Goal: Find specific page/section: Find specific page/section

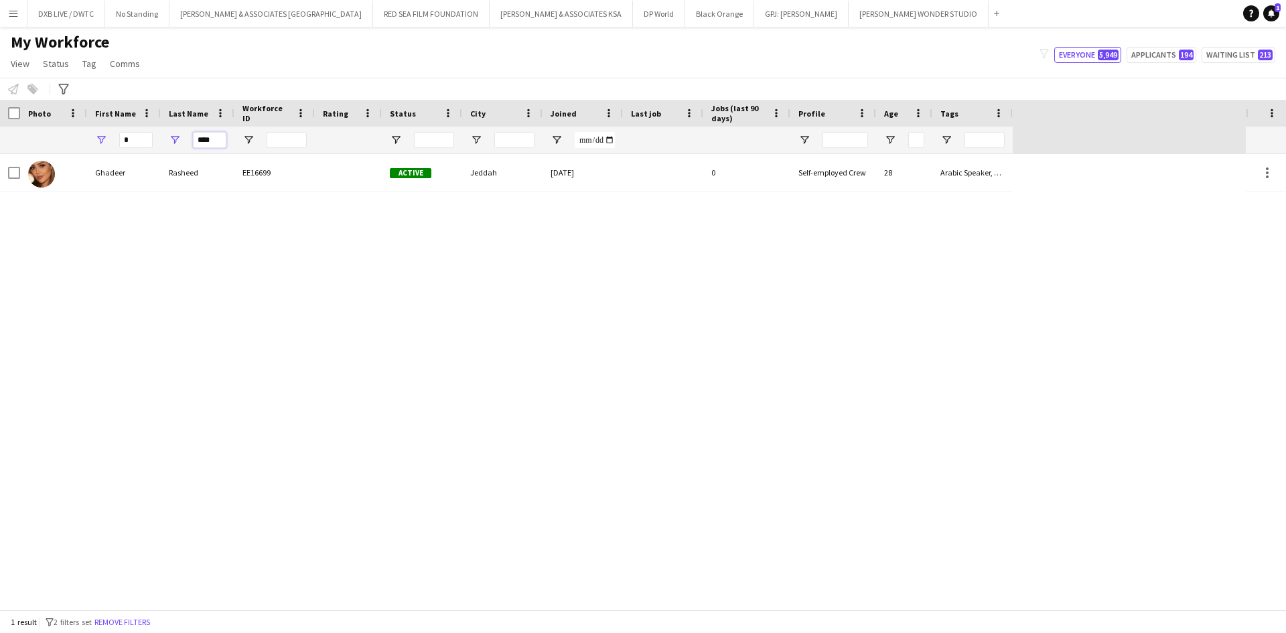
drag, startPoint x: 208, startPoint y: 141, endPoint x: 160, endPoint y: 140, distance: 47.6
click at [160, 140] on div "* ****" at bounding box center [506, 140] width 1013 height 27
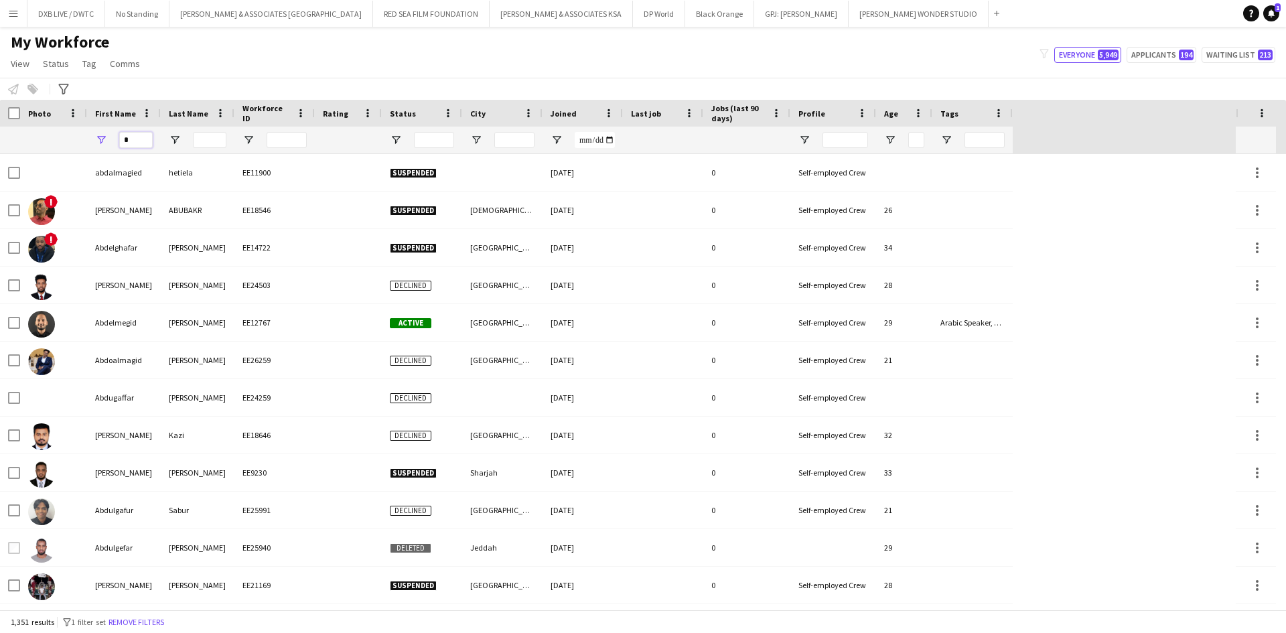
click at [127, 143] on input "*" at bounding box center [135, 140] width 33 height 16
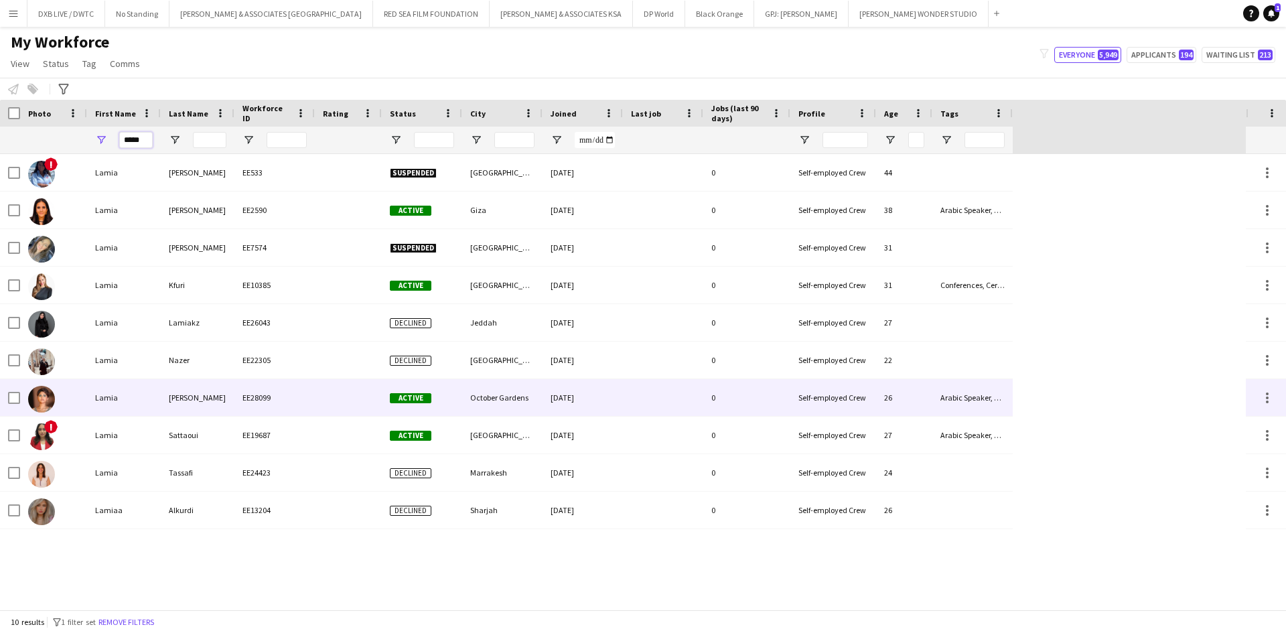
type input "*****"
click at [296, 399] on div "EE28099" at bounding box center [274, 397] width 80 height 37
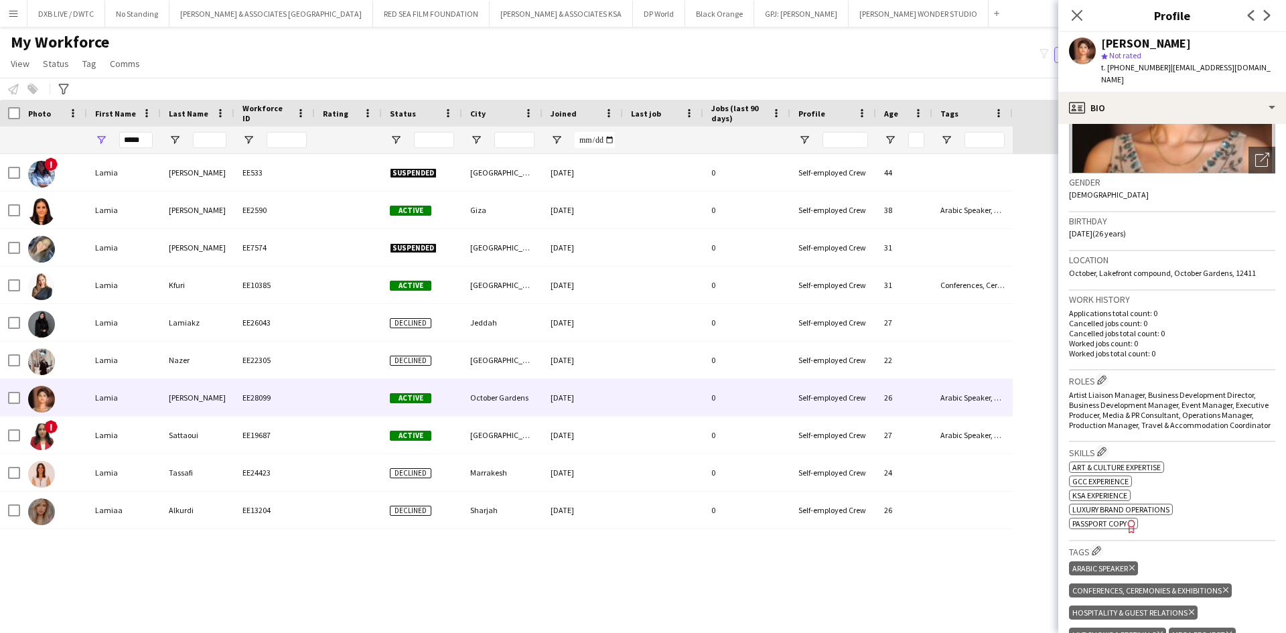
scroll to position [201, 0]
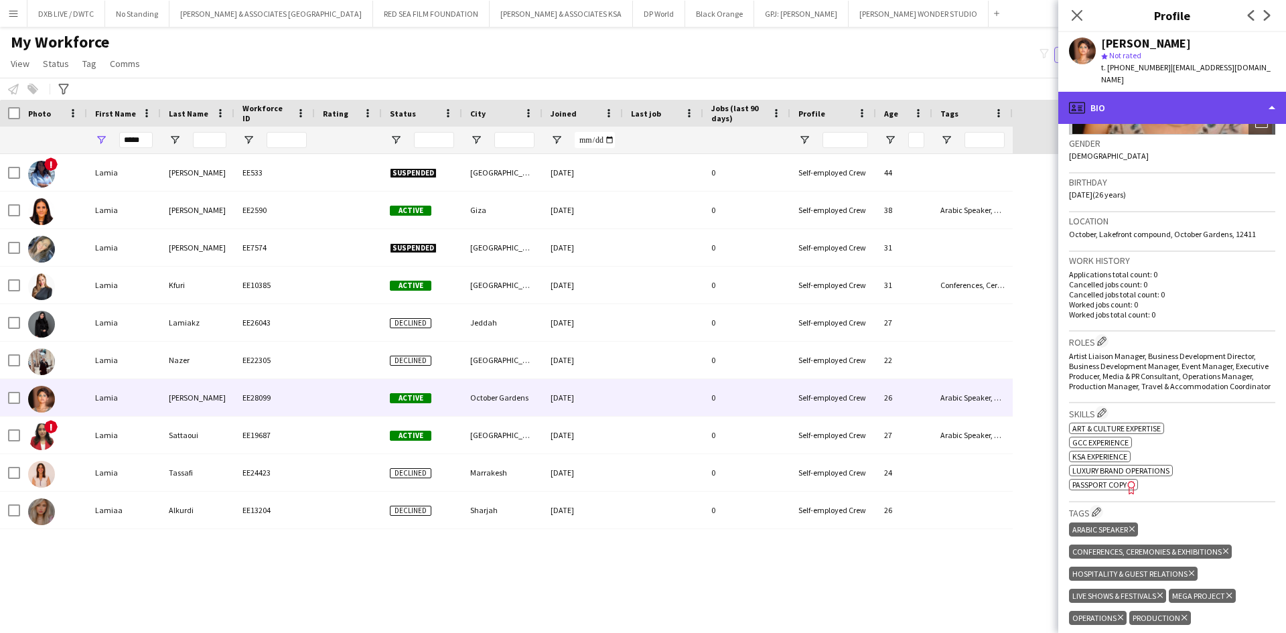
click at [1197, 102] on div "profile Bio" at bounding box center [1172, 108] width 228 height 32
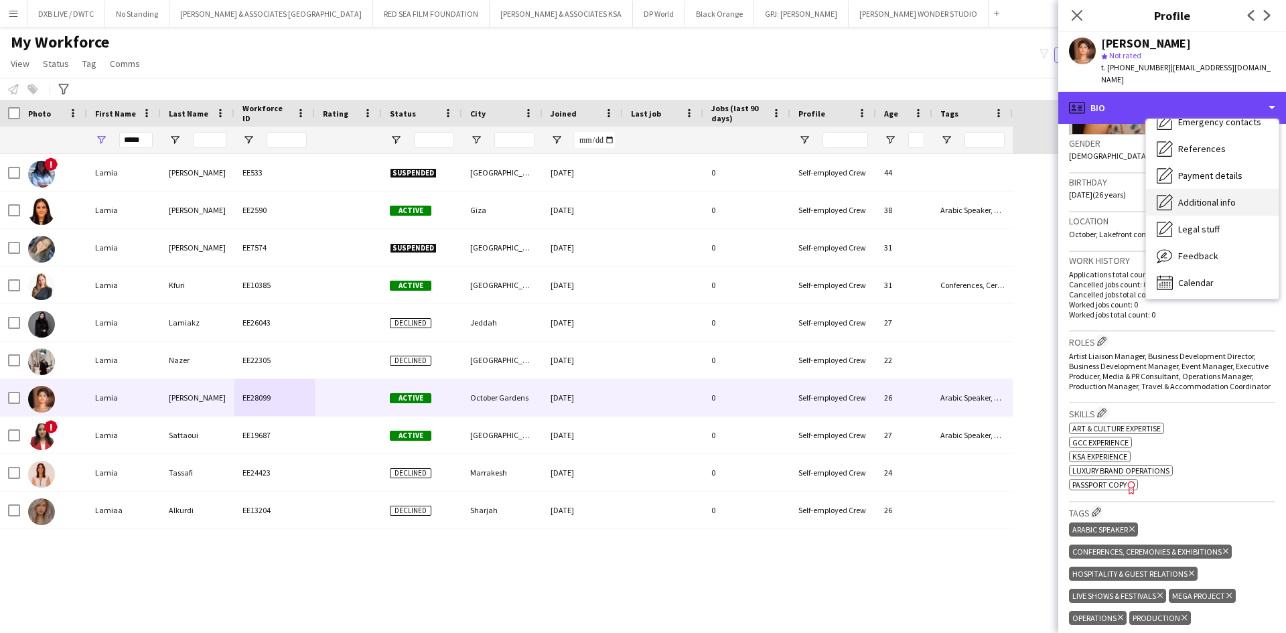
scroll to position [99, 0]
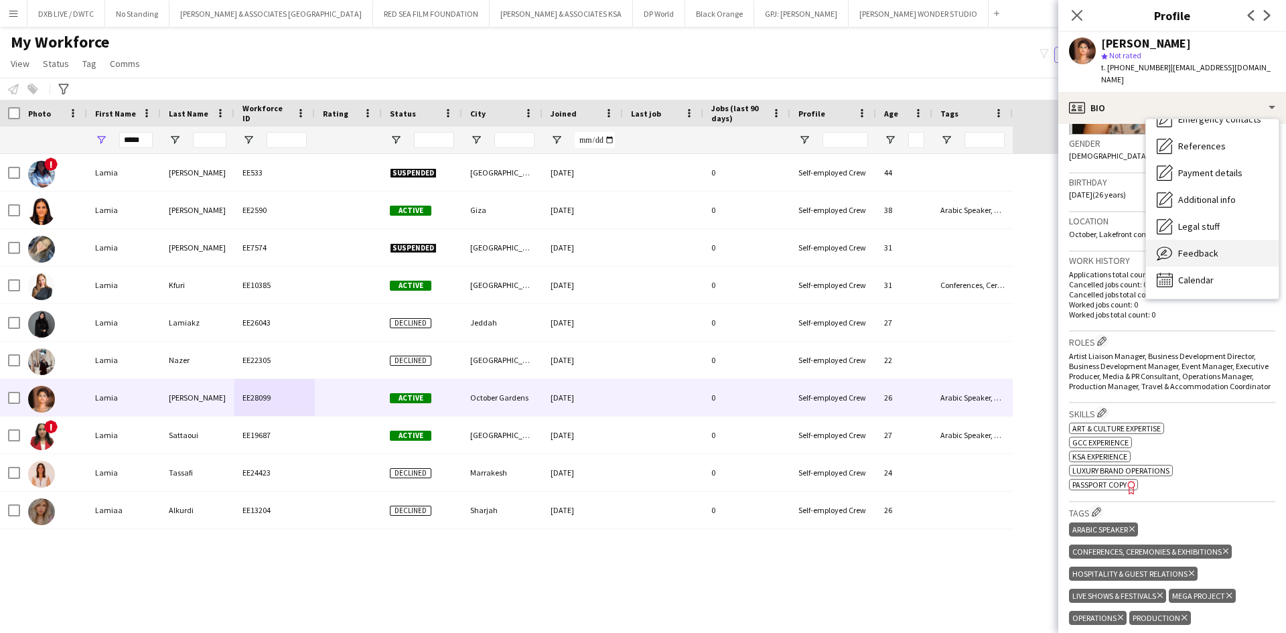
click at [1220, 245] on div "Feedback Feedback" at bounding box center [1212, 253] width 133 height 27
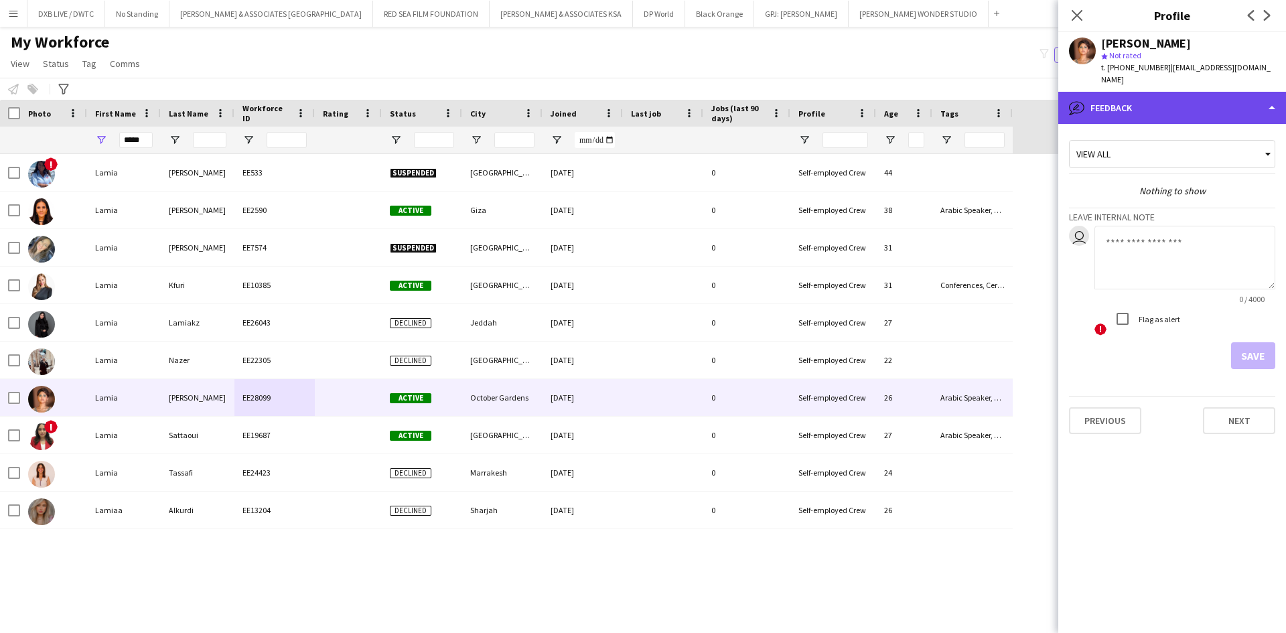
click at [1198, 108] on div "bubble-pencil Feedback" at bounding box center [1172, 108] width 228 height 32
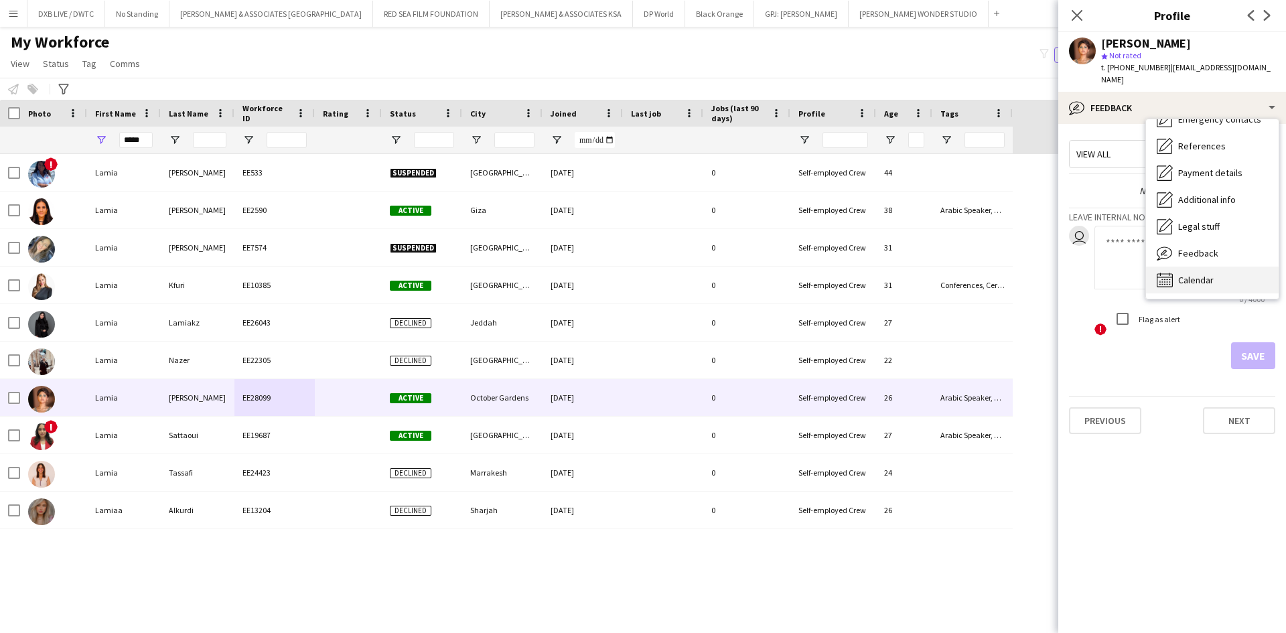
click at [1224, 267] on div "Calendar Calendar" at bounding box center [1212, 280] width 133 height 27
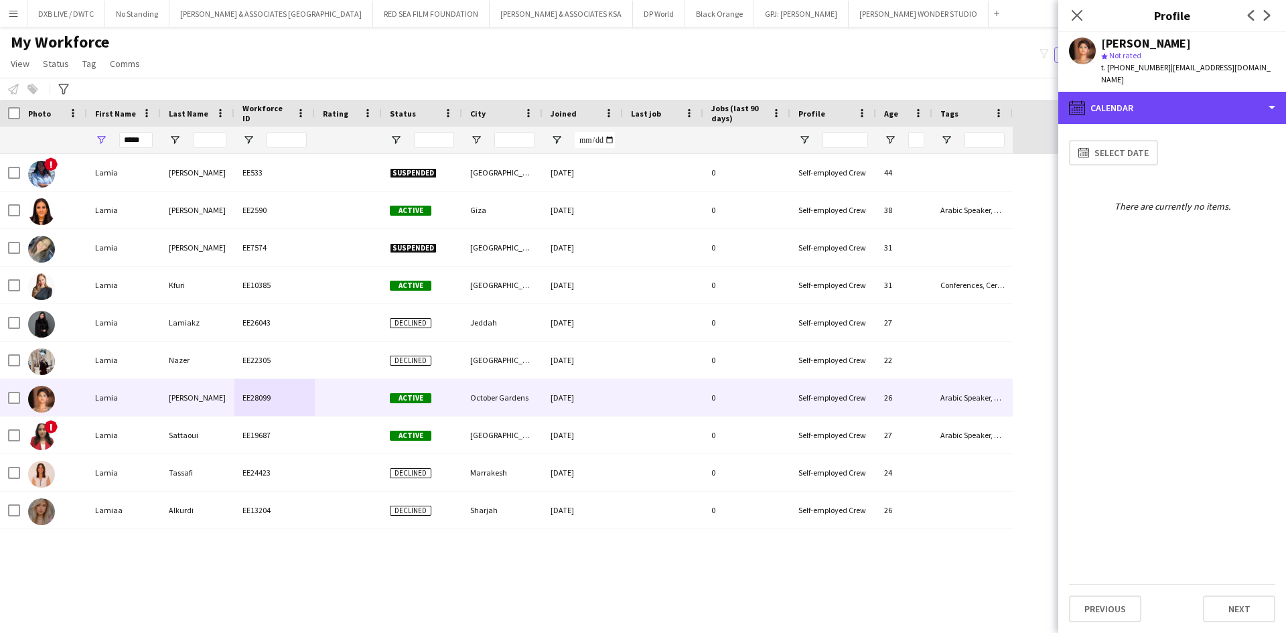
click at [1175, 112] on div "calendar-full Calendar Bio Bio Company application Company application About yo…" at bounding box center [1172, 362] width 228 height 541
click at [1191, 96] on div "calendar-full Calendar" at bounding box center [1172, 108] width 228 height 32
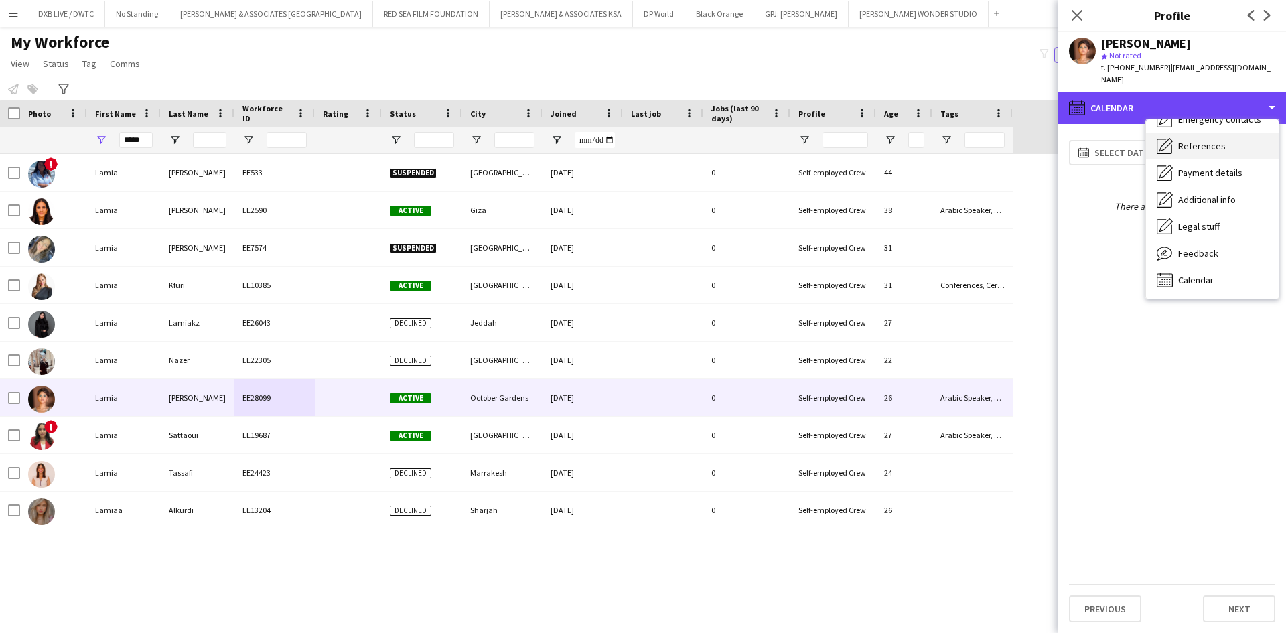
scroll to position [0, 0]
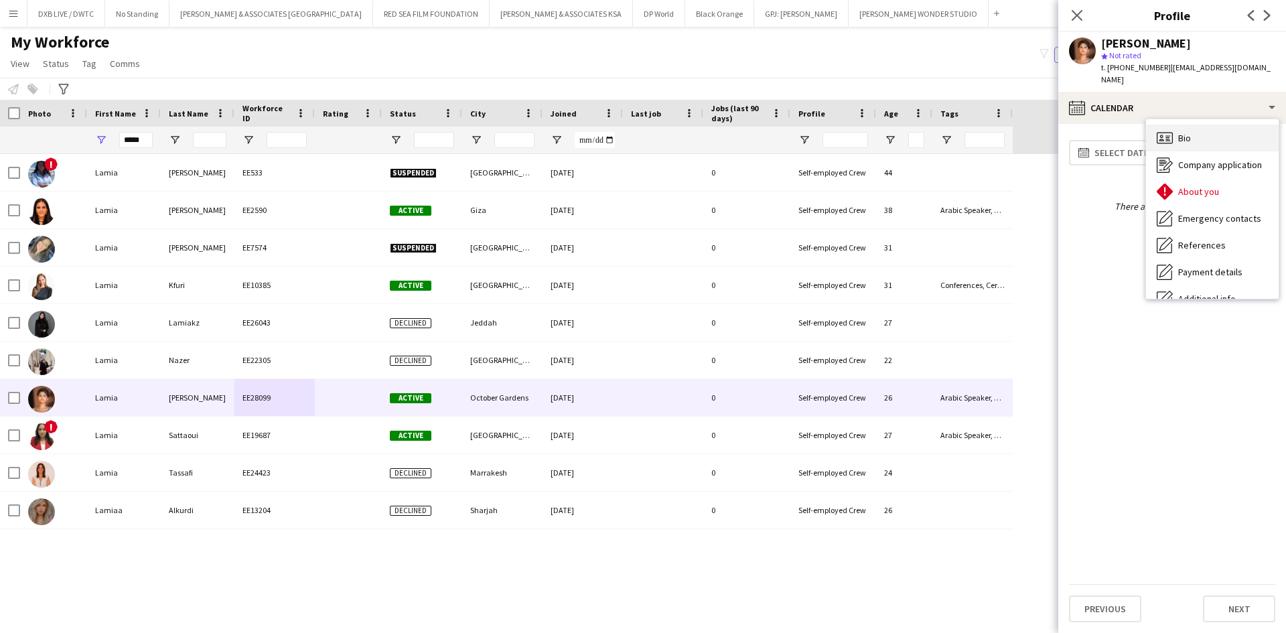
click at [1211, 131] on div "Bio Bio" at bounding box center [1212, 138] width 133 height 27
